Goal: Task Accomplishment & Management: Complete application form

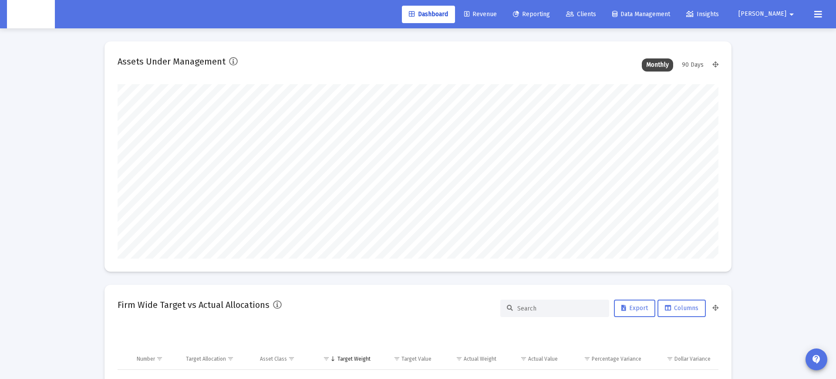
scroll to position [174, 324]
type input "[DATE]"
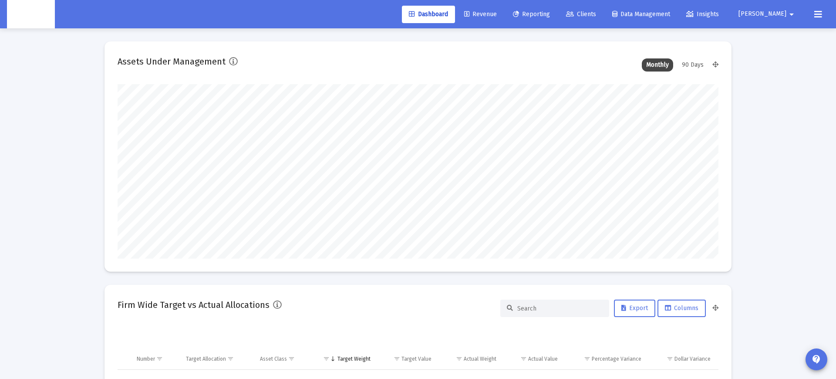
click at [779, 18] on span "[PERSON_NAME]" at bounding box center [763, 13] width 48 height 7
click at [781, 61] on button "Logout" at bounding box center [785, 57] width 52 height 21
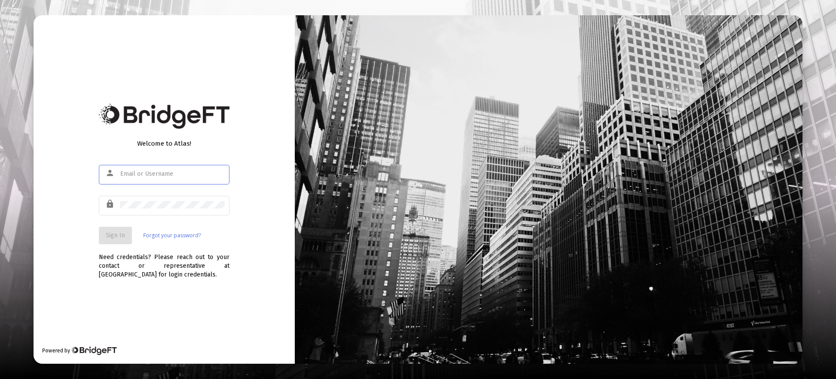
click at [232, 141] on div "Welcome to Atlas! person lock Sign In Forgot your password? Need credentials? P…" at bounding box center [164, 189] width 261 height 348
click at [153, 174] on input "text" at bounding box center [172, 173] width 105 height 7
paste input "rajesh+sandbox@zoefin.com"
type input "rajesh+sandbox@zoefin.com"
click at [110, 235] on span "Sign In" at bounding box center [115, 234] width 19 height 7
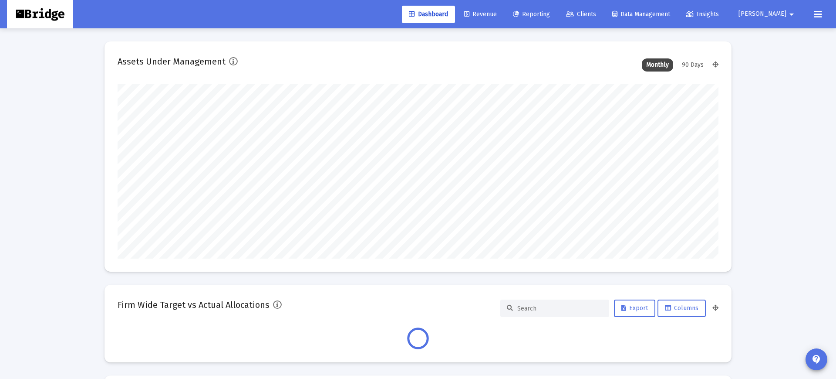
type input "2025-10-02"
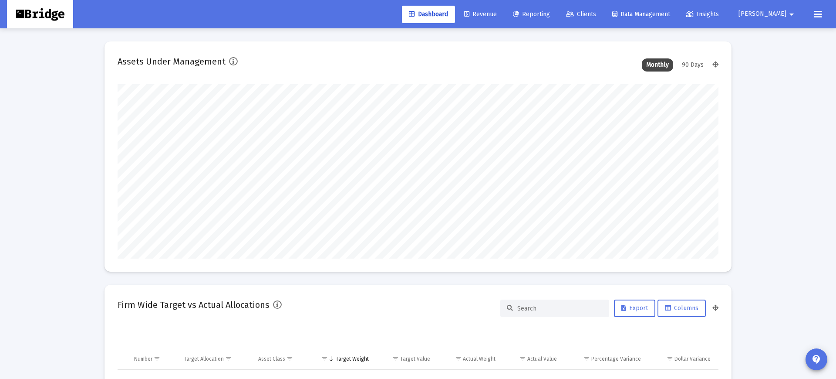
scroll to position [174, 281]
click at [596, 14] on span "Clients" at bounding box center [581, 13] width 30 height 7
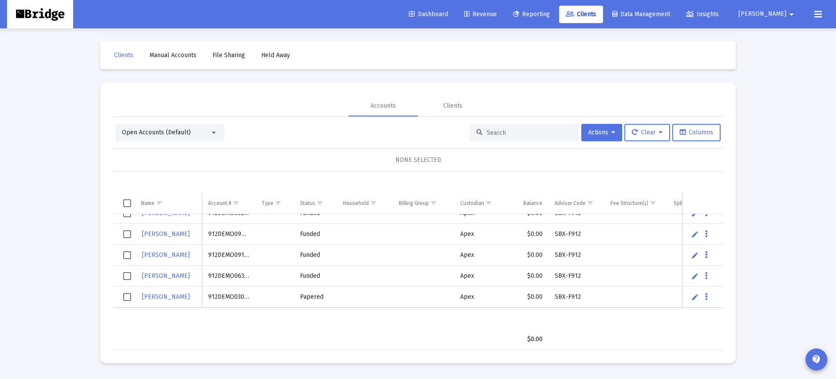
click at [486, 128] on div at bounding box center [524, 132] width 109 height 17
click at [487, 129] on input at bounding box center [529, 132] width 85 height 7
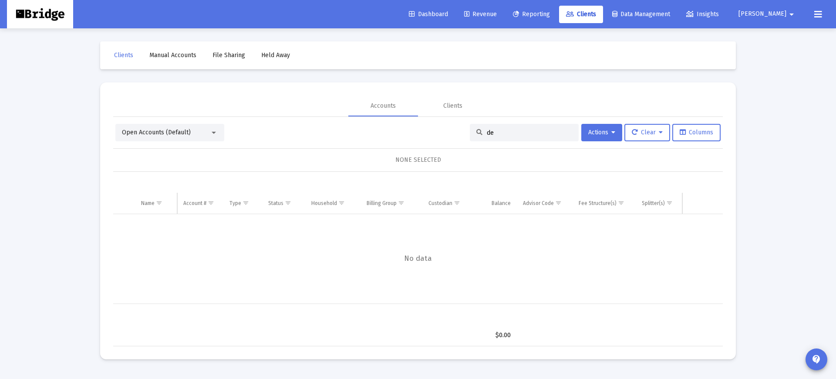
type input "d"
type input "a"
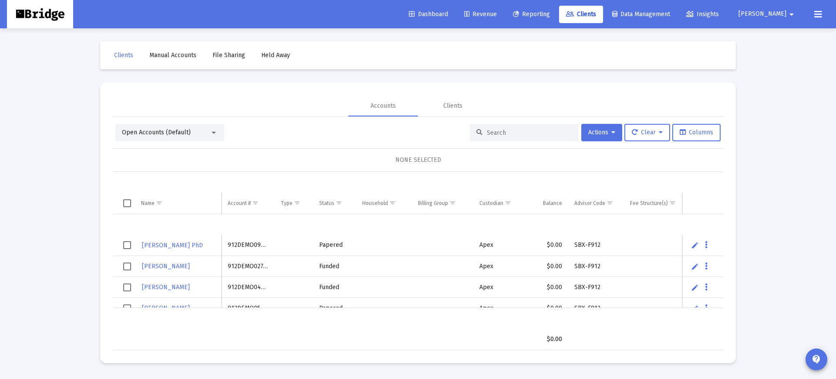
click at [199, 129] on div "Open Accounts (Default)" at bounding box center [166, 132] width 88 height 9
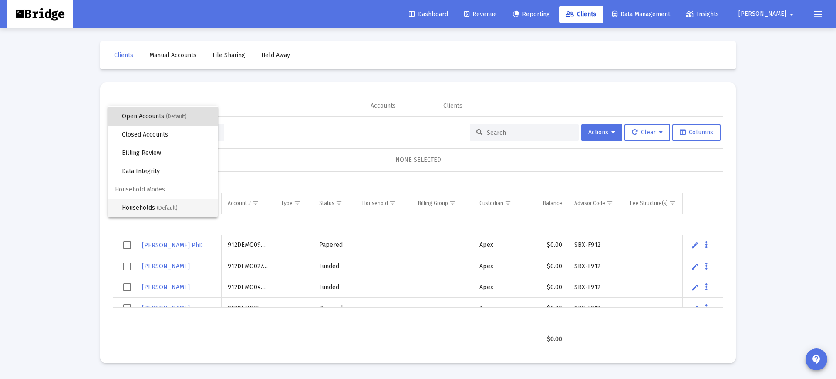
scroll to position [17, 0]
click at [154, 205] on span "Households (Default)" at bounding box center [166, 208] width 89 height 18
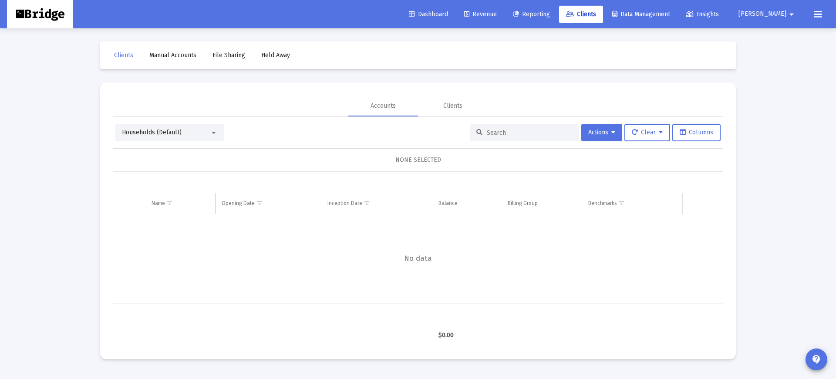
drag, startPoint x: 491, startPoint y: 127, endPoint x: 493, endPoint y: 131, distance: 5.1
click at [491, 128] on div at bounding box center [524, 132] width 109 height 17
click at [493, 131] on input at bounding box center [529, 132] width 85 height 7
type input "f"
type input "r"
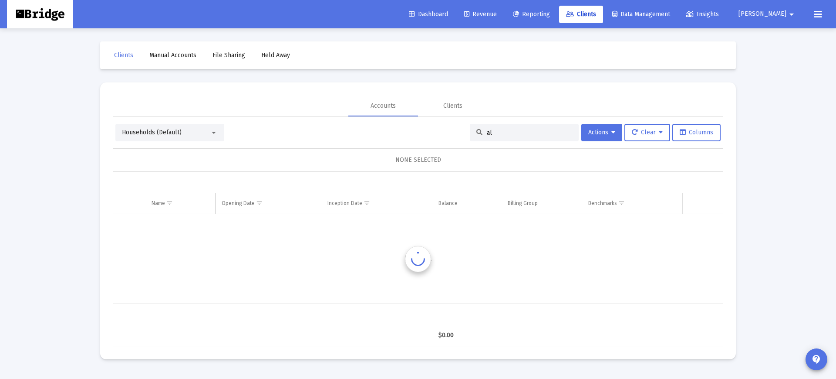
type input "a"
click at [201, 132] on div "Households (Default)" at bounding box center [166, 132] width 88 height 9
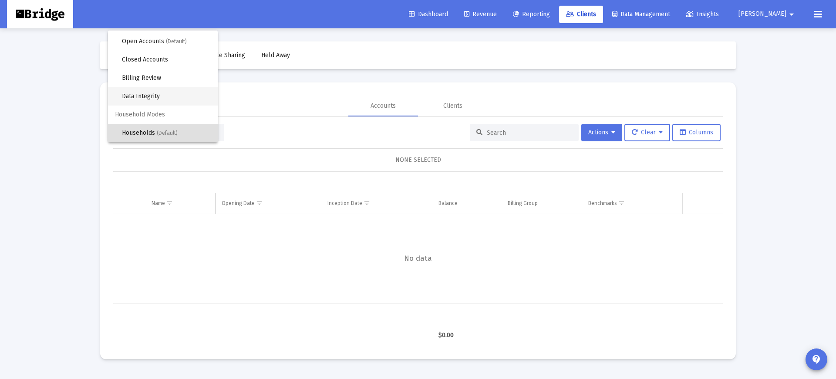
click at [145, 88] on span "Data Integrity" at bounding box center [166, 96] width 89 height 18
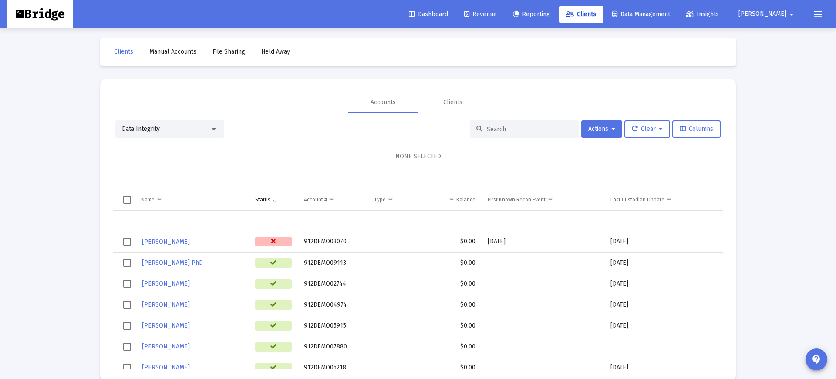
scroll to position [3, 0]
click at [165, 128] on div "Data Integrity" at bounding box center [166, 129] width 88 height 9
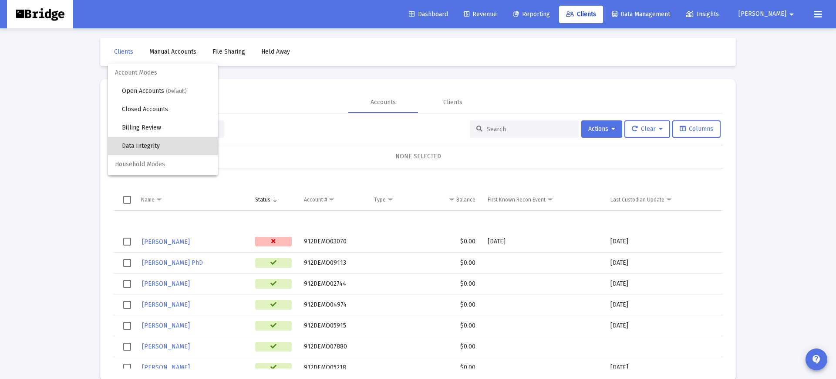
scroll to position [17, 0]
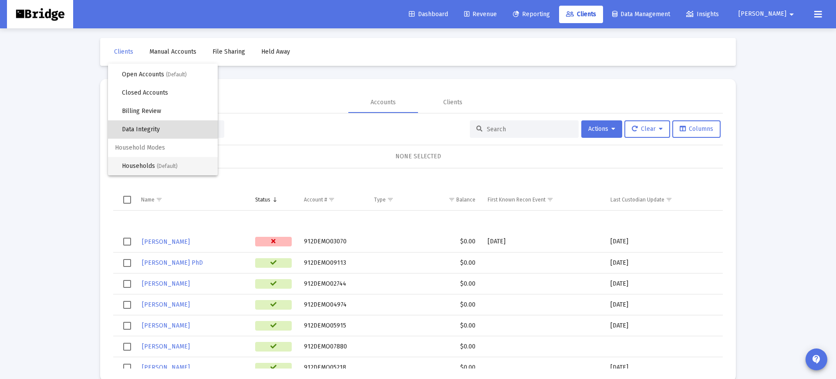
click at [145, 166] on span "Households (Default)" at bounding box center [166, 166] width 89 height 18
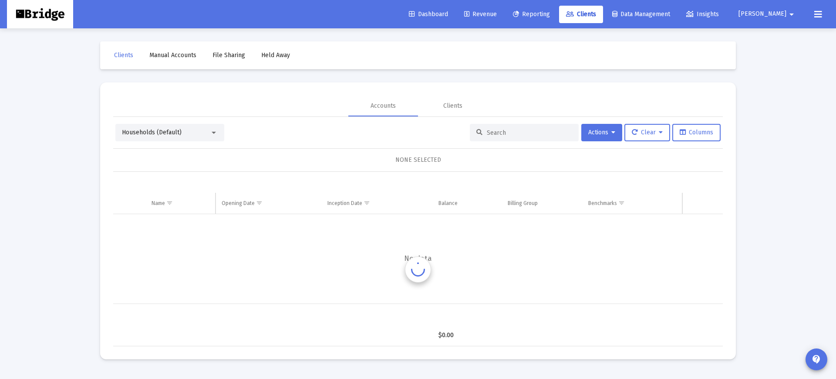
scroll to position [0, 0]
drag, startPoint x: 311, startPoint y: 149, endPoint x: 267, endPoint y: 146, distance: 44.1
click at [311, 149] on div "NONE SELECTED" at bounding box center [418, 160] width 610 height 24
click at [190, 140] on div "Households (Default)" at bounding box center [169, 132] width 109 height 17
click at [176, 137] on div "Households (Default)" at bounding box center [169, 132] width 109 height 17
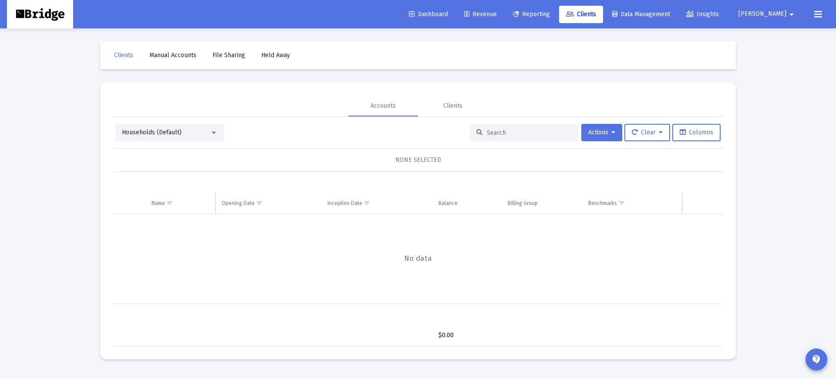
click at [182, 132] on div "Households (Default)" at bounding box center [166, 132] width 88 height 9
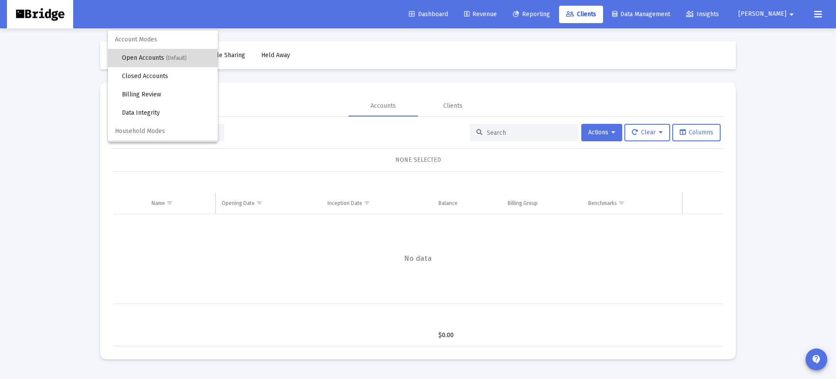
click at [162, 60] on span "Open Accounts (Default)" at bounding box center [166, 58] width 89 height 18
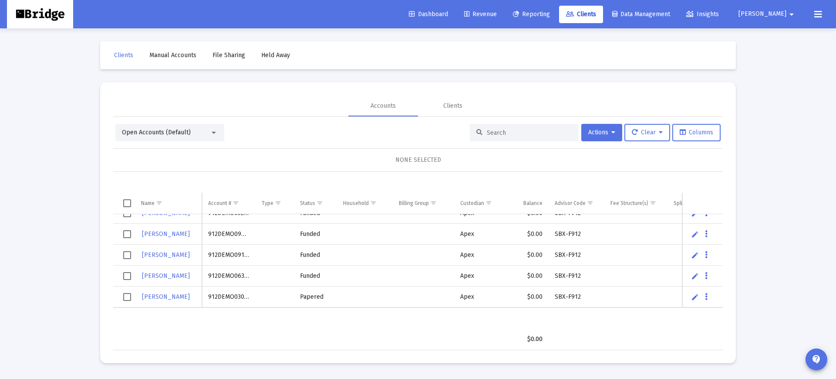
scroll to position [137, 0]
click at [190, 130] on div "Open Accounts (Default)" at bounding box center [166, 132] width 88 height 9
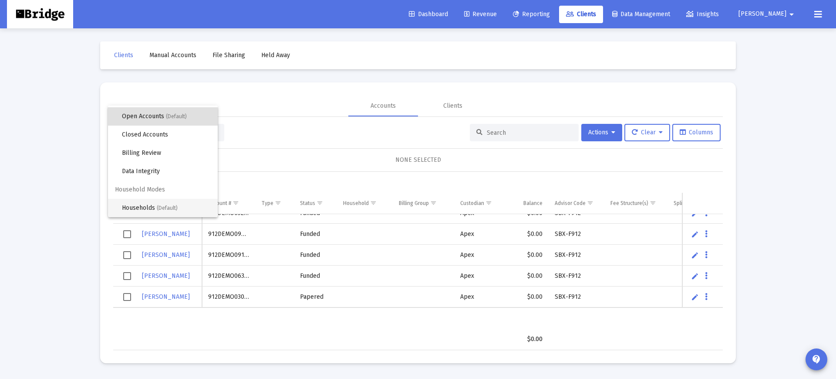
click at [164, 196] on span "Household Modes" at bounding box center [163, 189] width 110 height 18
click at [165, 202] on span "Households (Default)" at bounding box center [166, 208] width 89 height 18
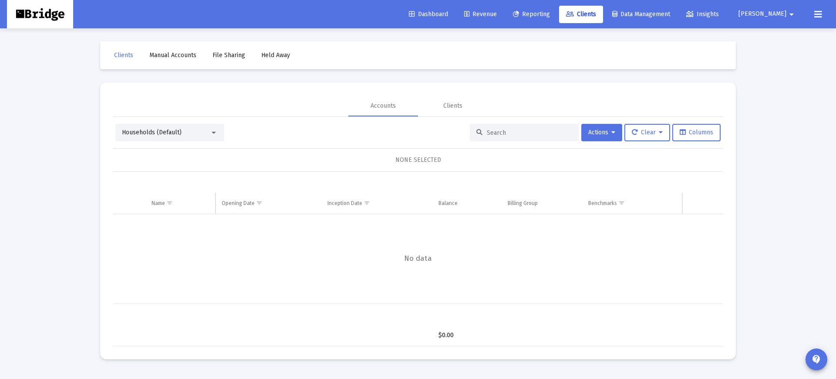
click at [182, 139] on div "Households (Default)" at bounding box center [169, 132] width 109 height 17
click at [179, 133] on span "Households (Default)" at bounding box center [152, 131] width 60 height 7
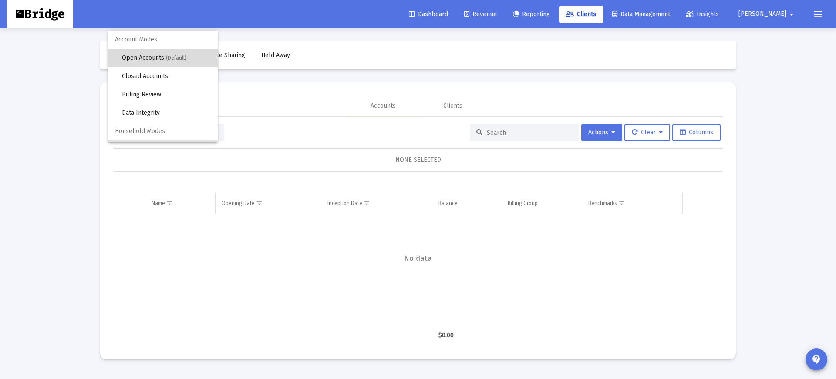
click at [166, 56] on span "Open Accounts (Default)" at bounding box center [166, 58] width 89 height 18
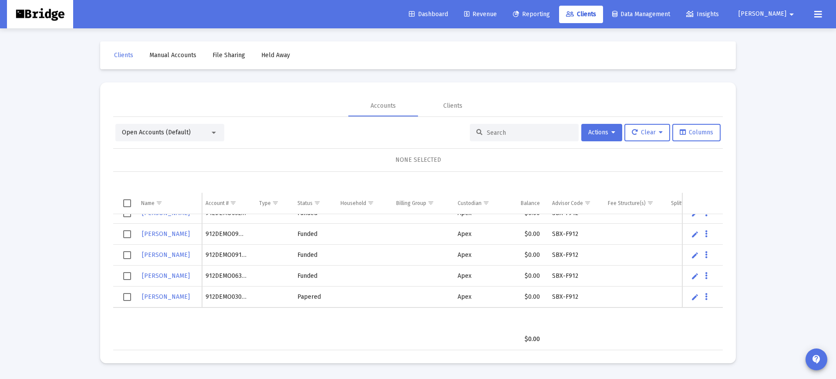
click at [206, 135] on div "Open Accounts (Default)" at bounding box center [166, 132] width 88 height 9
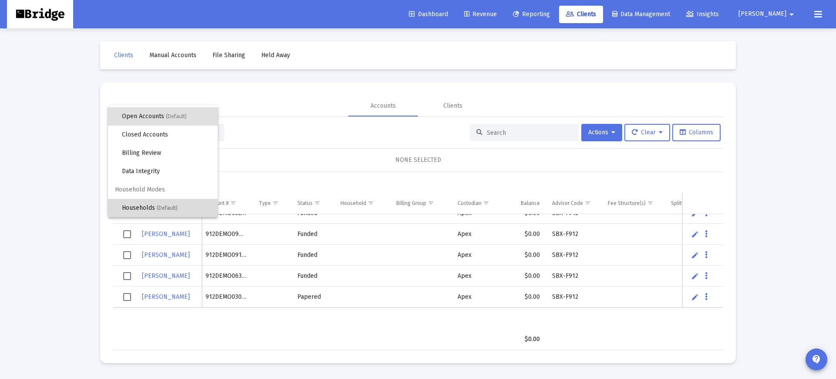
click at [141, 206] on span "Households (Default)" at bounding box center [166, 208] width 89 height 18
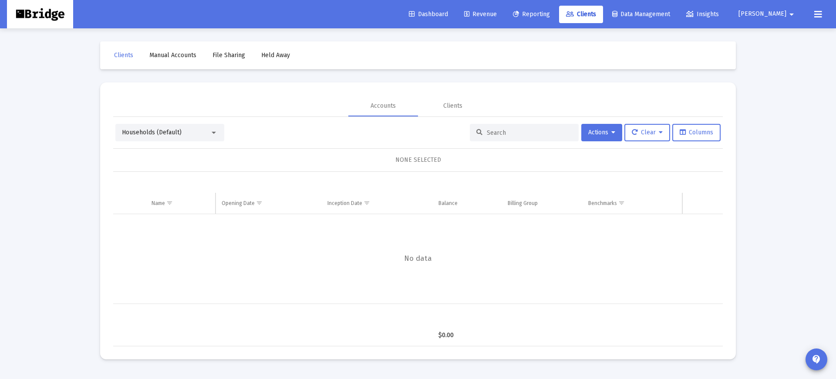
click at [199, 140] on div "Households (Default)" at bounding box center [169, 132] width 109 height 17
click at [197, 135] on div "Households (Default)" at bounding box center [166, 132] width 88 height 9
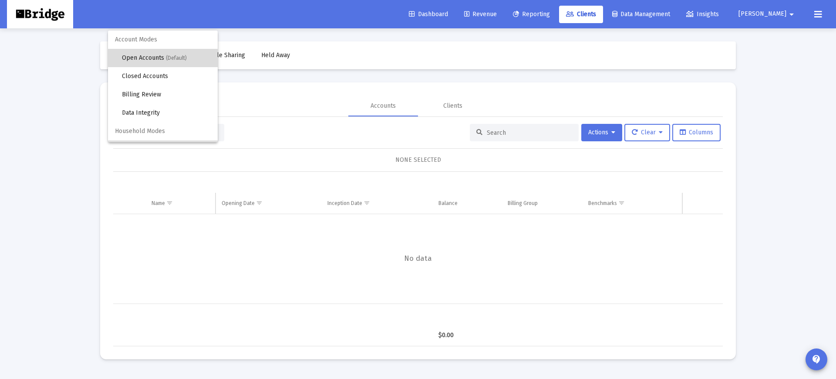
click at [163, 57] on span "Open Accounts (Default)" at bounding box center [166, 58] width 89 height 18
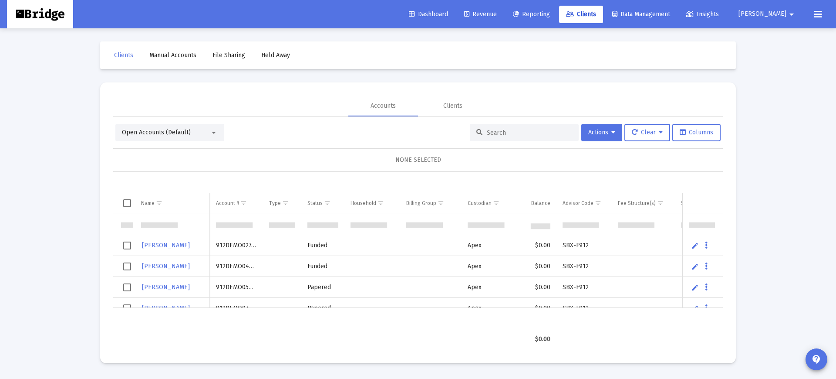
click at [255, 109] on div "Accounts Clients" at bounding box center [418, 105] width 610 height 21
click at [257, 112] on div "Accounts Clients" at bounding box center [418, 105] width 610 height 21
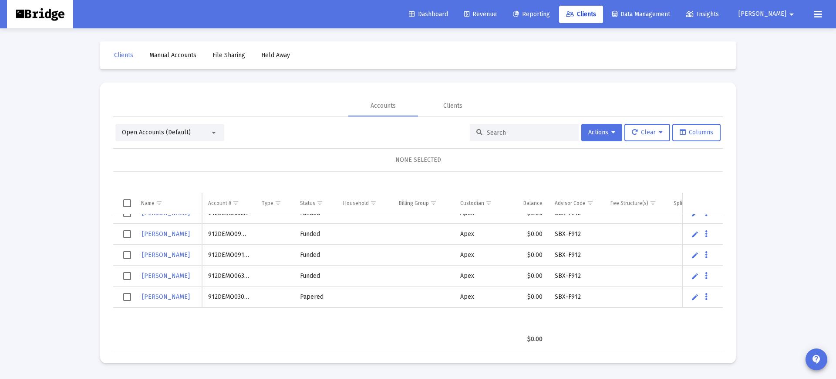
click at [214, 127] on div "Open Accounts (Default)" at bounding box center [169, 132] width 109 height 17
click at [276, 156] on div "NONE SELECTED" at bounding box center [418, 159] width 596 height 9
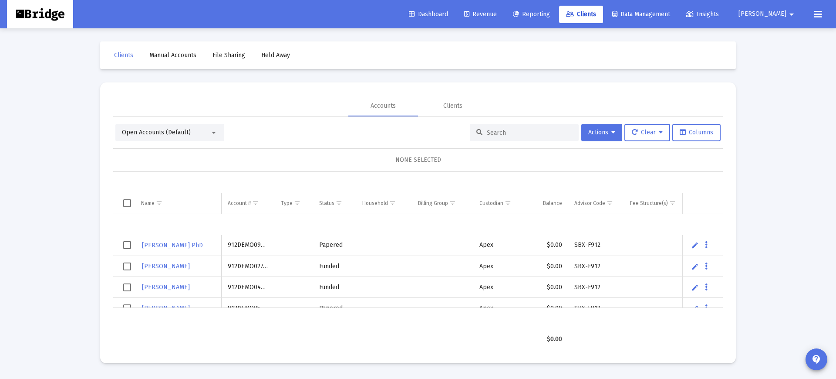
click at [185, 143] on div "Open Accounts (Default) Actions Clear Columns NONE SELECTED Name Name Account #…" at bounding box center [418, 237] width 610 height 226
click at [190, 132] on div "Open Accounts (Default)" at bounding box center [166, 132] width 88 height 9
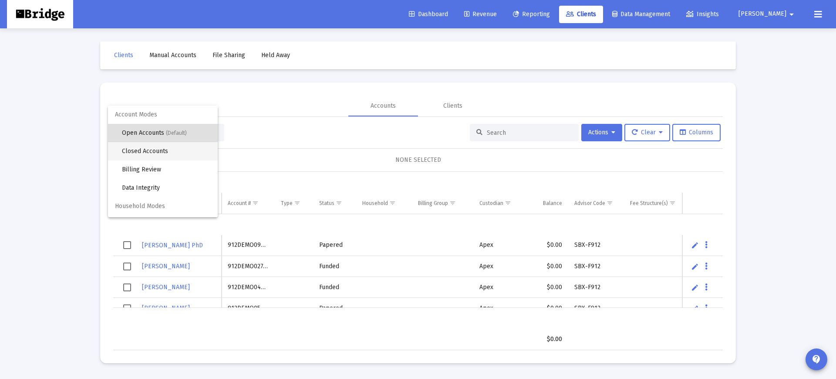
click at [178, 150] on span "Closed Accounts" at bounding box center [166, 151] width 89 height 18
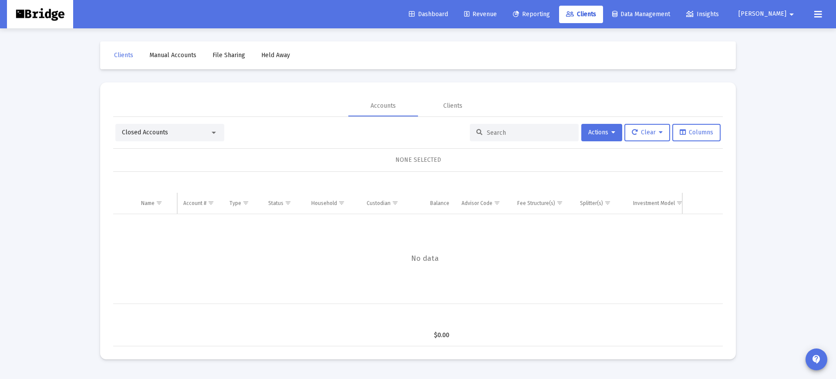
click at [183, 135] on div "Closed Accounts" at bounding box center [166, 132] width 88 height 9
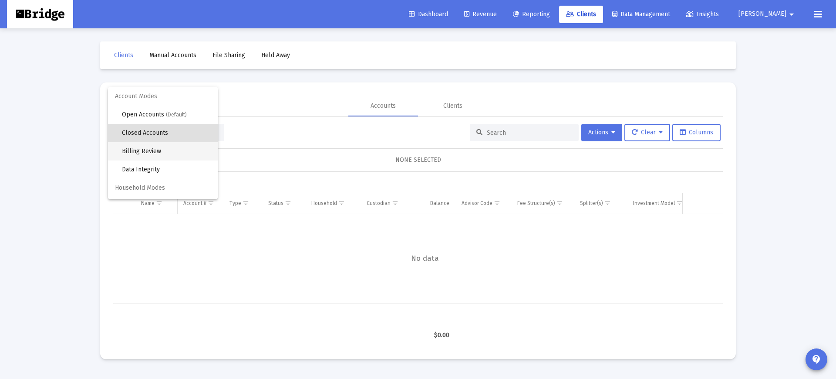
click at [161, 149] on span "Billing Review" at bounding box center [166, 151] width 89 height 18
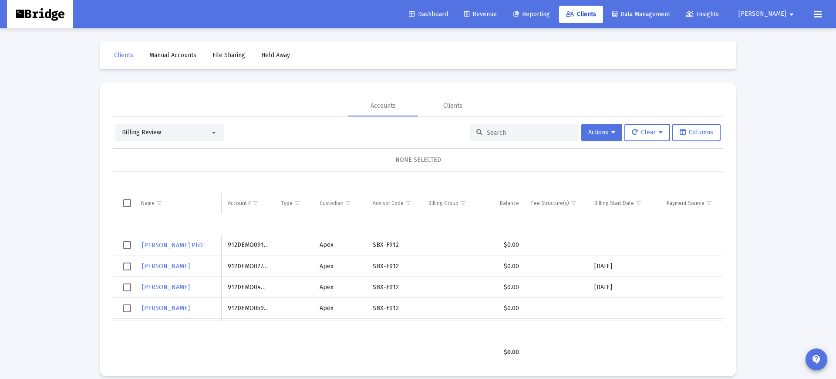
click at [177, 134] on div "Billing Review" at bounding box center [166, 132] width 88 height 9
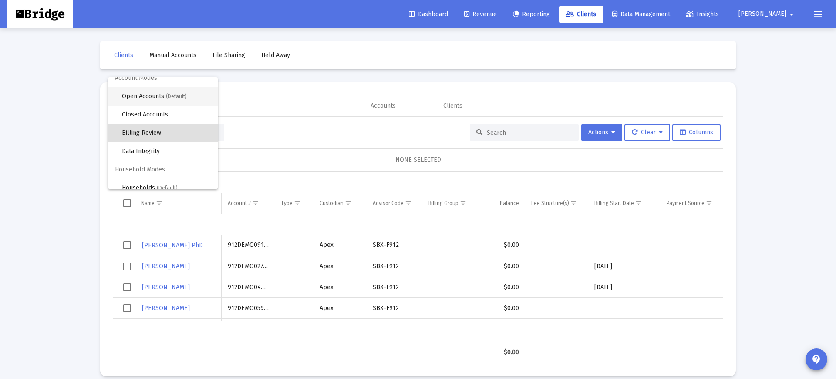
click at [168, 96] on span "(Default)" at bounding box center [176, 96] width 21 height 6
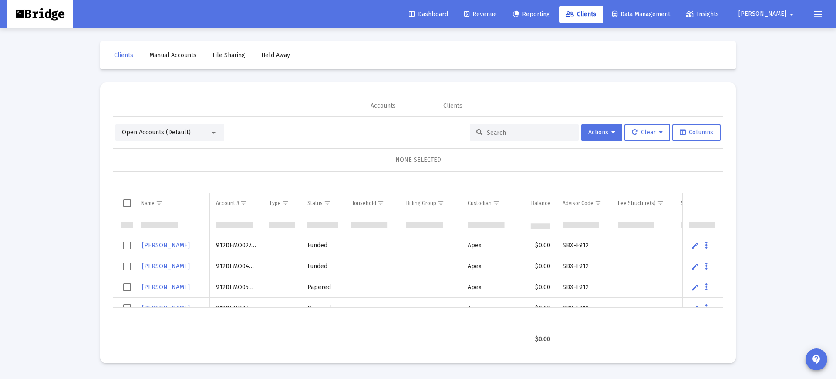
click at [318, 155] on div "NONE SELECTED" at bounding box center [418, 159] width 596 height 9
click at [550, 14] on span "Reporting" at bounding box center [531, 13] width 37 height 7
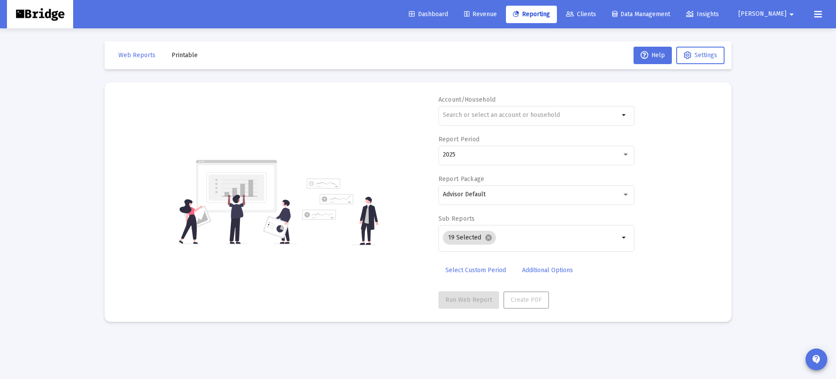
click at [497, 17] on span "Revenue" at bounding box center [480, 13] width 33 height 7
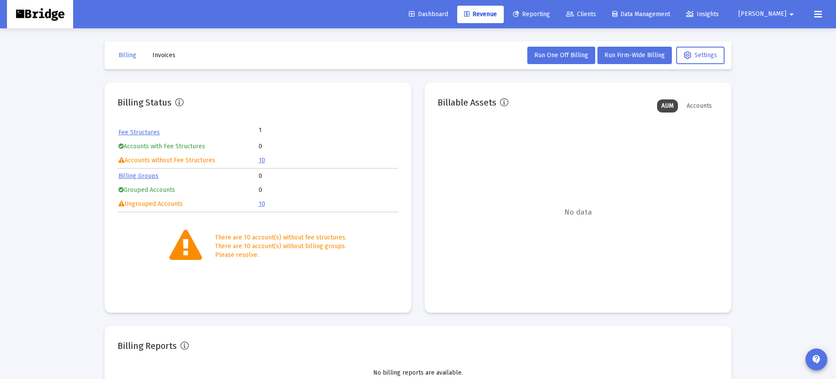
click at [141, 177] on link "Billing Groups" at bounding box center [138, 175] width 40 height 7
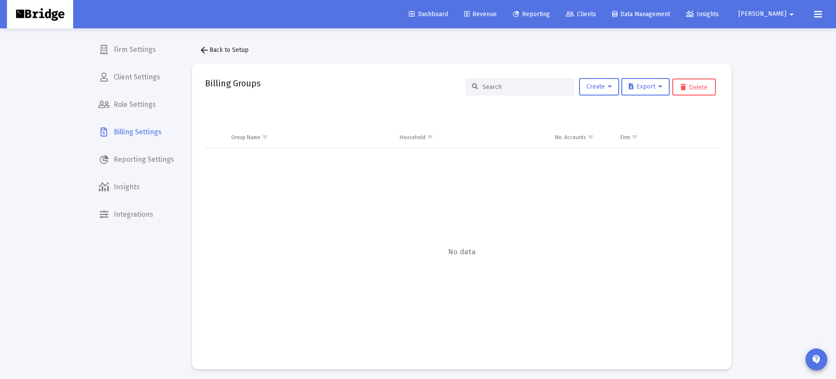
click at [150, 136] on span "Billing Settings" at bounding box center [136, 132] width 90 height 21
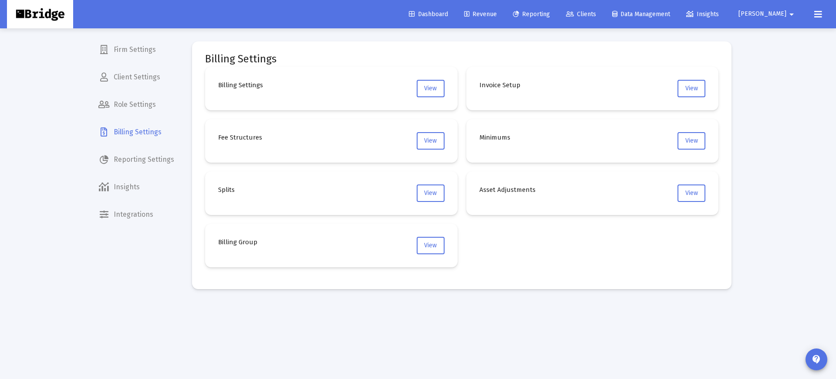
click at [133, 55] on span "Firm Settings" at bounding box center [136, 49] width 90 height 21
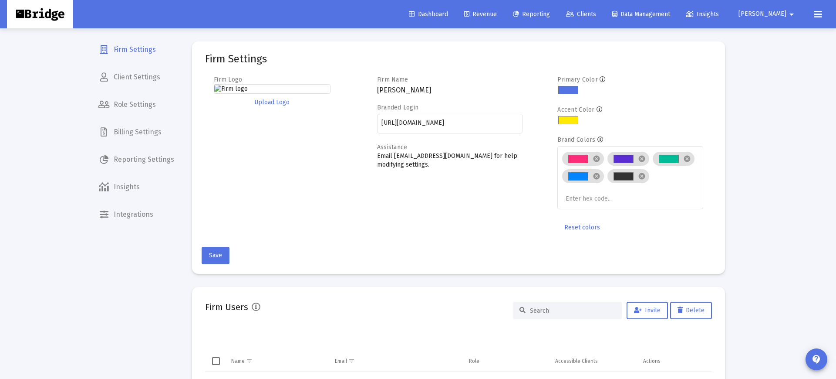
click at [401, 91] on h3 "Zoe Sandbox" at bounding box center [450, 90] width 146 height 12
click at [401, 92] on h3 "Zoe Sandbox" at bounding box center [450, 90] width 146 height 12
drag, startPoint x: 401, startPoint y: 92, endPoint x: 412, endPoint y: 91, distance: 11.4
click at [402, 92] on h3 "Zoe Sandbox" at bounding box center [450, 90] width 146 height 12
click at [406, 91] on h3 "Zoe Sandbox" at bounding box center [450, 90] width 146 height 12
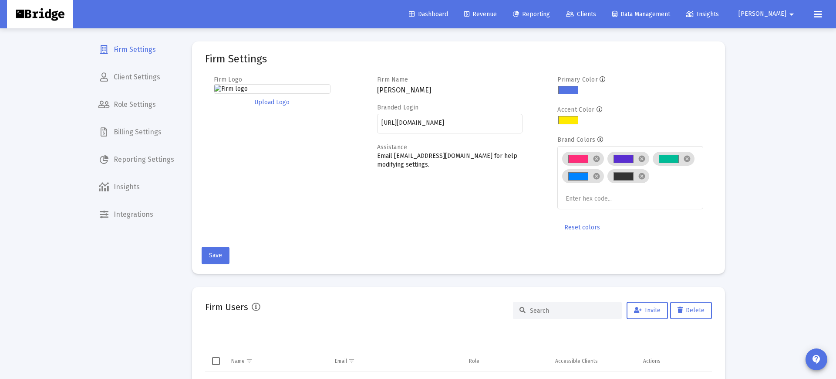
click at [229, 88] on img at bounding box center [272, 89] width 117 height 10
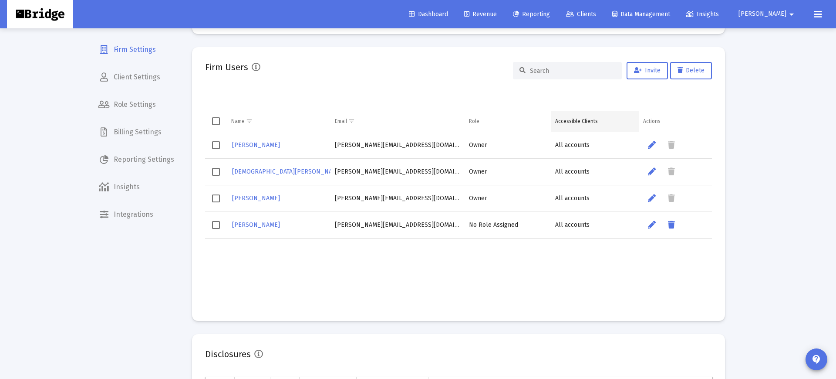
scroll to position [21, 0]
click at [646, 67] on span "Invite" at bounding box center [647, 70] width 27 height 7
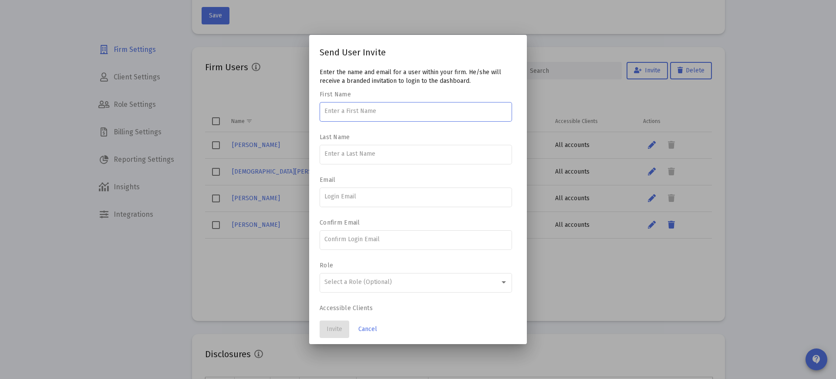
click at [390, 112] on input at bounding box center [415, 111] width 183 height 7
type input "[PERSON_NAME]"
type input "Clavijo"
type input "s.clavijo"
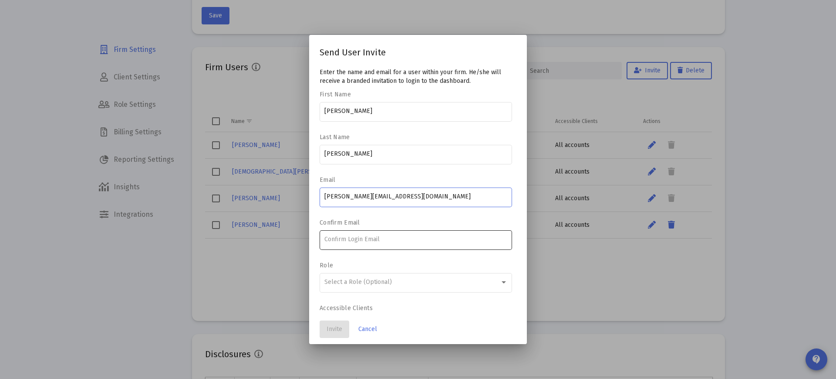
type input "s.clavijo@zoefin.com"
click at [389, 236] on div at bounding box center [415, 238] width 183 height 21
click at [388, 239] on input at bounding box center [415, 239] width 183 height 7
type input "s.clavijo"
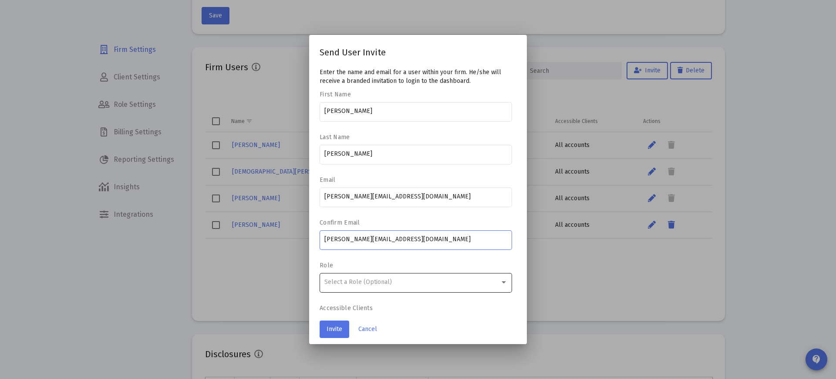
scroll to position [30, 0]
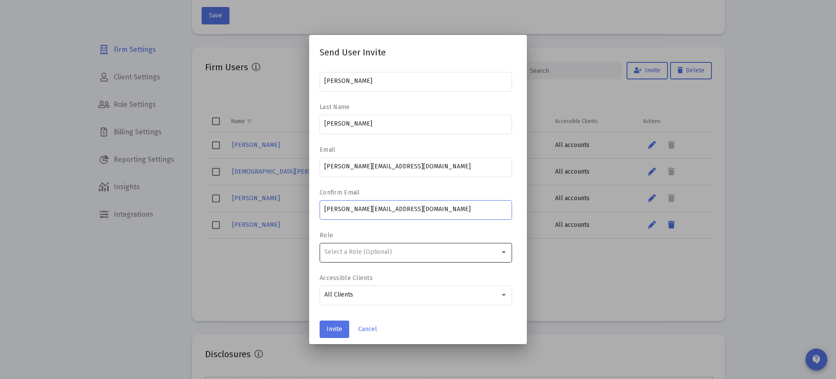
type input "s.clavijo@zoefin.com"
click at [386, 257] on div "Select a Role (Optional)" at bounding box center [415, 251] width 183 height 21
click at [487, 252] on div "Select a Role (Optional)" at bounding box center [412, 251] width 176 height 7
click at [506, 252] on div at bounding box center [504, 252] width 4 height 2
click at [425, 235] on label "Role" at bounding box center [414, 234] width 188 height 7
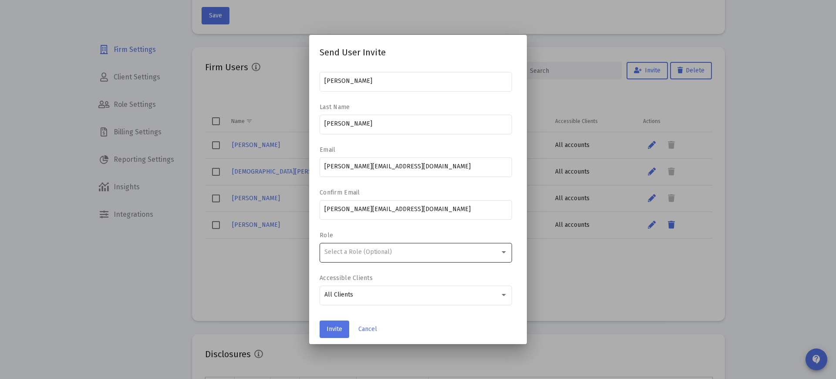
click at [507, 254] on div at bounding box center [504, 251] width 8 height 7
click at [389, 235] on label "Role" at bounding box center [414, 234] width 188 height 7
click at [385, 294] on div "All Clients" at bounding box center [412, 294] width 176 height 7
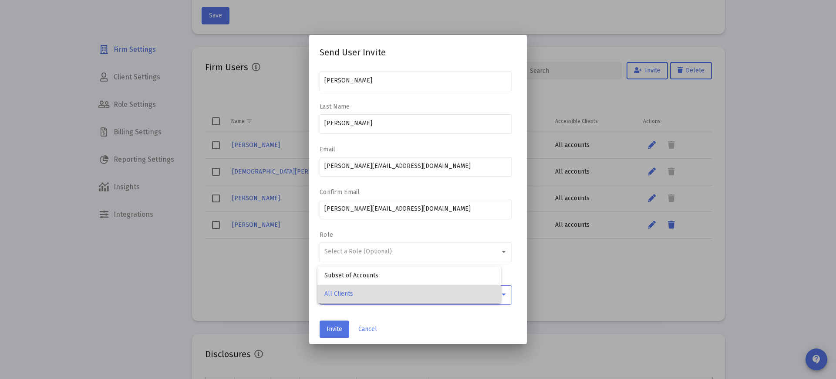
scroll to position [31, 0]
drag, startPoint x: 397, startPoint y: 296, endPoint x: 388, endPoint y: 301, distance: 10.2
click at [397, 296] on span "All Clients" at bounding box center [415, 293] width 183 height 18
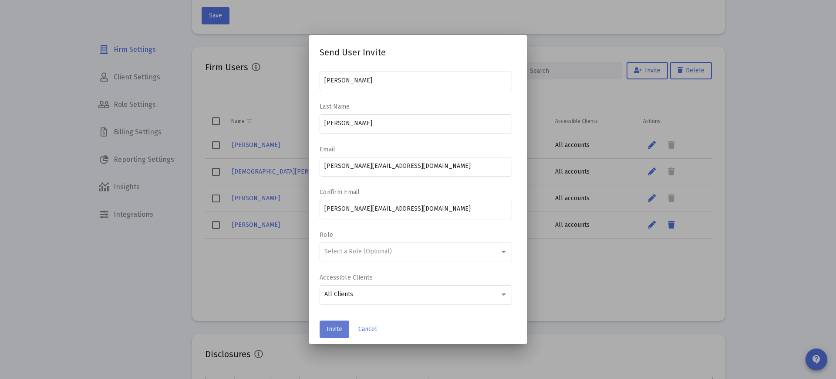
scroll to position [0, 0]
click at [337, 326] on span "Invite" at bounding box center [335, 328] width 16 height 7
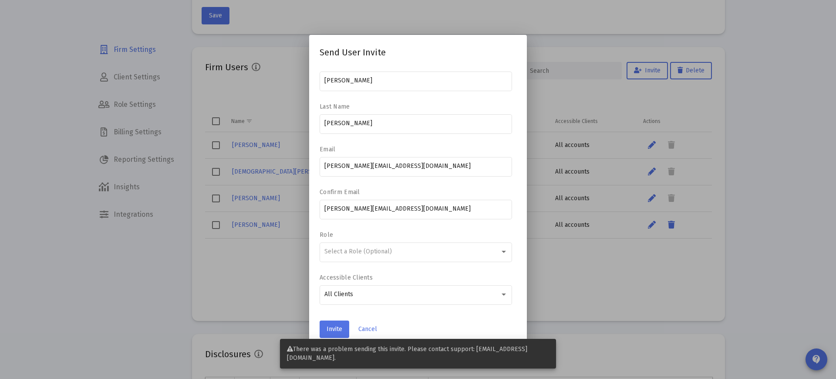
click at [375, 330] on span "Cancel" at bounding box center [367, 328] width 19 height 7
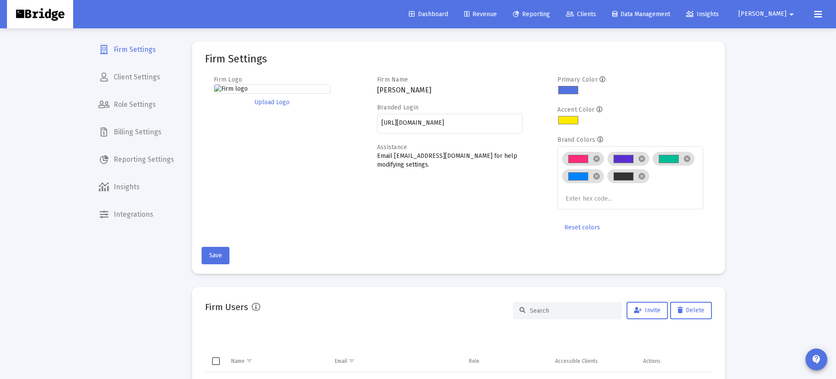
click at [596, 12] on span "Clients" at bounding box center [581, 13] width 30 height 7
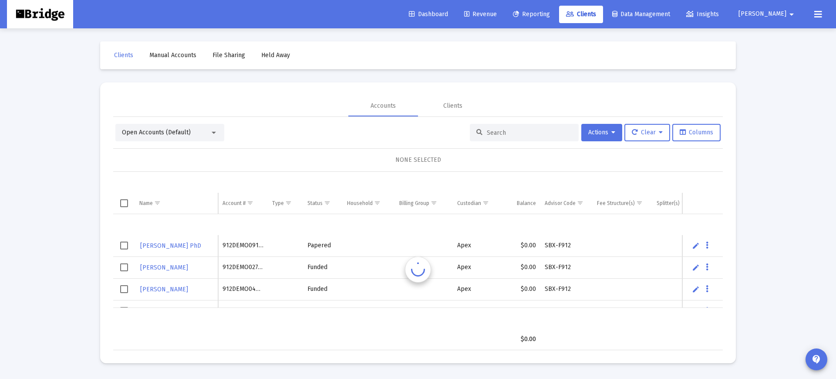
scroll to position [21, 0]
click at [183, 136] on div "Open Accounts (Default)" at bounding box center [166, 132] width 88 height 9
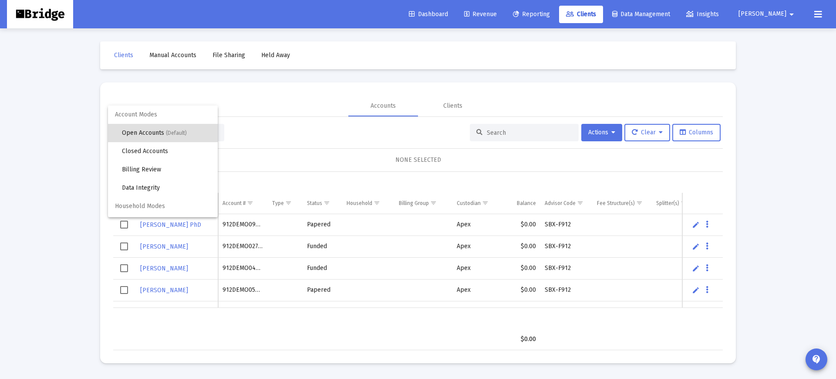
click at [305, 155] on div at bounding box center [418, 189] width 836 height 379
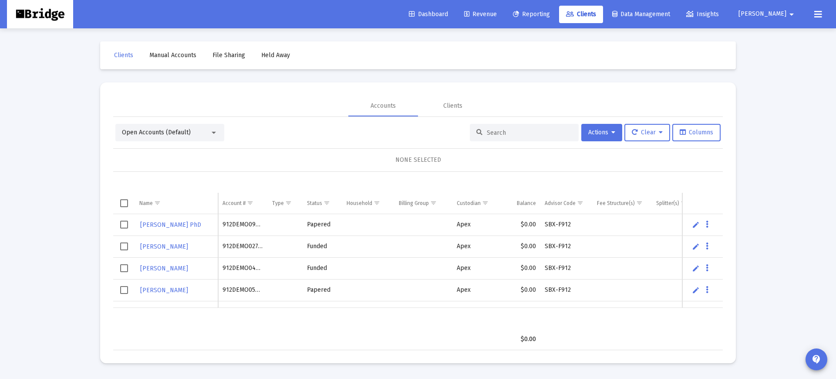
scroll to position [0, 0]
click at [176, 128] on div "Open Accounts (Default)" at bounding box center [166, 132] width 88 height 9
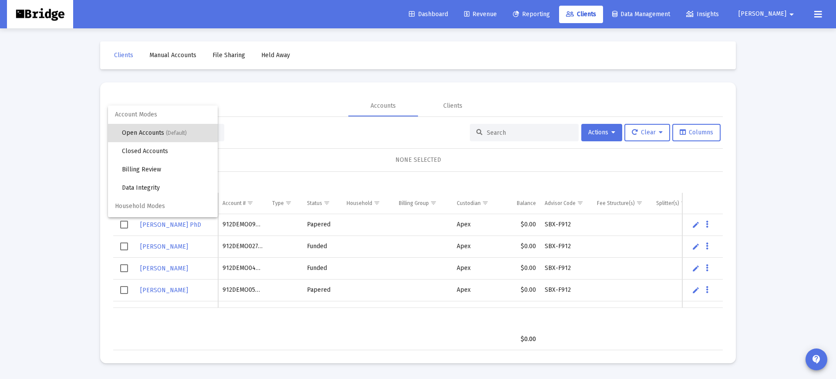
click at [171, 57] on div at bounding box center [418, 189] width 836 height 379
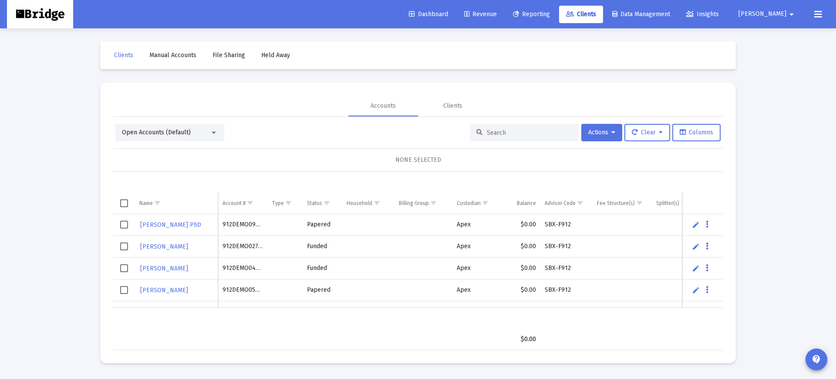
click at [176, 56] on span "Manual Accounts" at bounding box center [172, 54] width 47 height 7
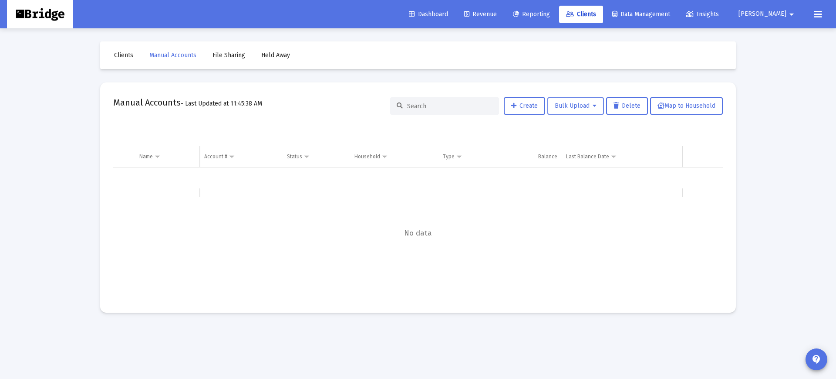
click at [575, 107] on span "Bulk Upload" at bounding box center [576, 105] width 42 height 7
click at [591, 129] on button "Create Manual Accounts" at bounding box center [586, 128] width 83 height 21
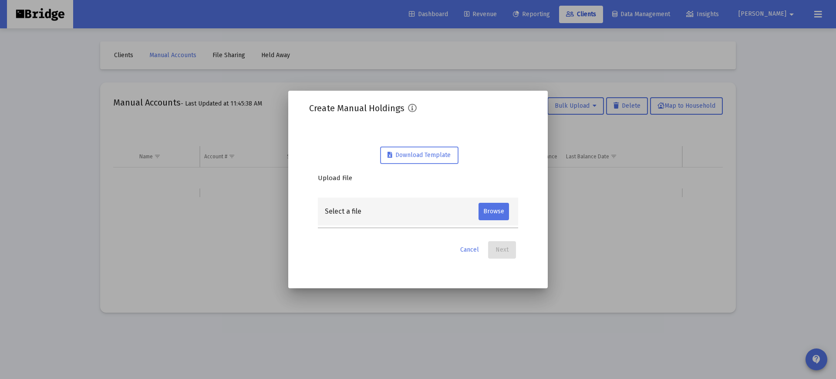
click at [424, 155] on span "Download Template" at bounding box center [419, 154] width 63 height 7
drag, startPoint x: 674, startPoint y: 372, endPoint x: 648, endPoint y: 370, distance: 26.2
click at [648, 370] on div at bounding box center [418, 189] width 836 height 379
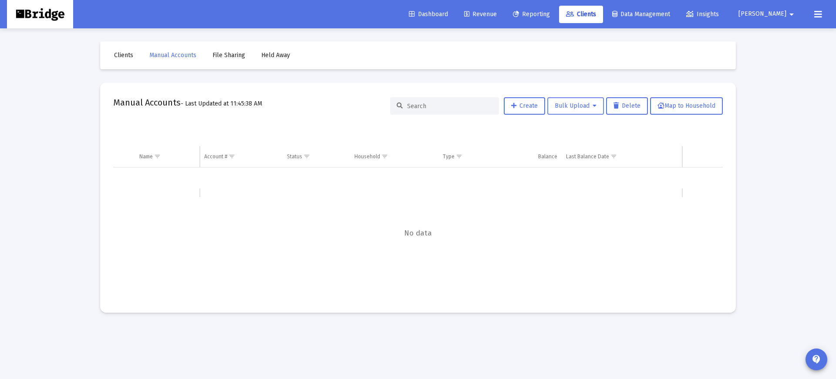
click at [579, 107] on span "Bulk Upload" at bounding box center [576, 105] width 42 height 7
click at [597, 151] on button "Update Manual Accounts" at bounding box center [586, 149] width 83 height 21
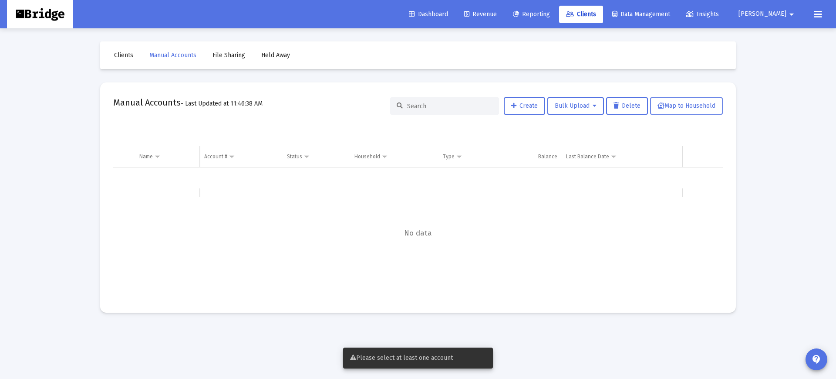
click at [691, 102] on span "Map to Household" at bounding box center [687, 105] width 58 height 7
click at [356, 118] on mat-card "Manual Accounts - Last Updated at 11:46:38 AM Create Bulk Upload Delete Map to …" at bounding box center [418, 197] width 636 height 230
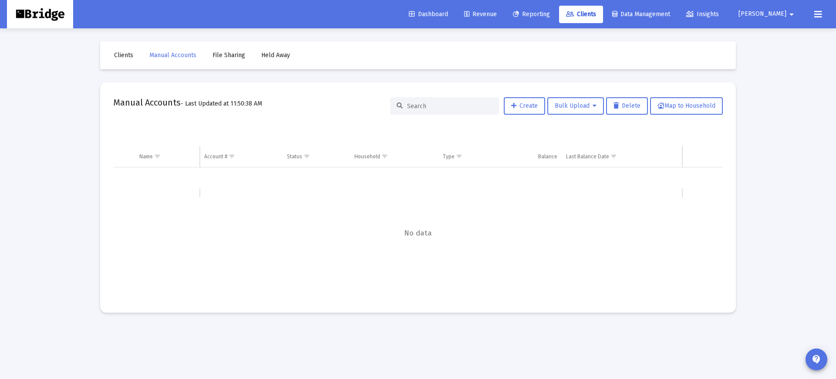
click at [352, 81] on div "Clients Manual Accounts File Sharing Held Away Manual Accounts - Last Updated a…" at bounding box center [417, 176] width 653 height 297
click at [566, 106] on span "Bulk Upload" at bounding box center [576, 105] width 42 height 7
drag, startPoint x: 598, startPoint y: 255, endPoint x: 604, endPoint y: 263, distance: 9.4
click at [598, 255] on div at bounding box center [418, 189] width 836 height 379
